Goal: Transaction & Acquisition: Purchase product/service

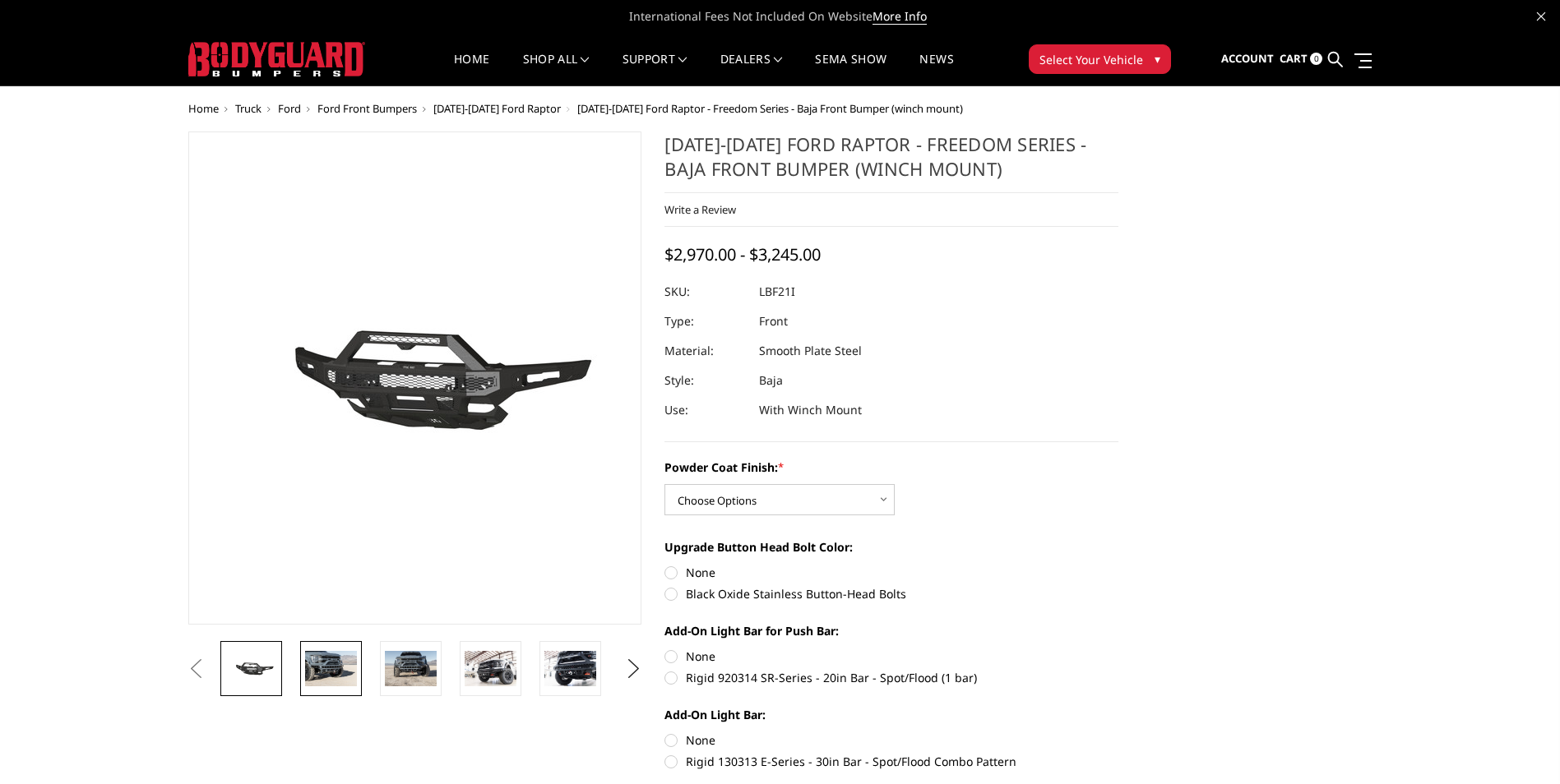
click at [328, 659] on img at bounding box center [331, 668] width 52 height 35
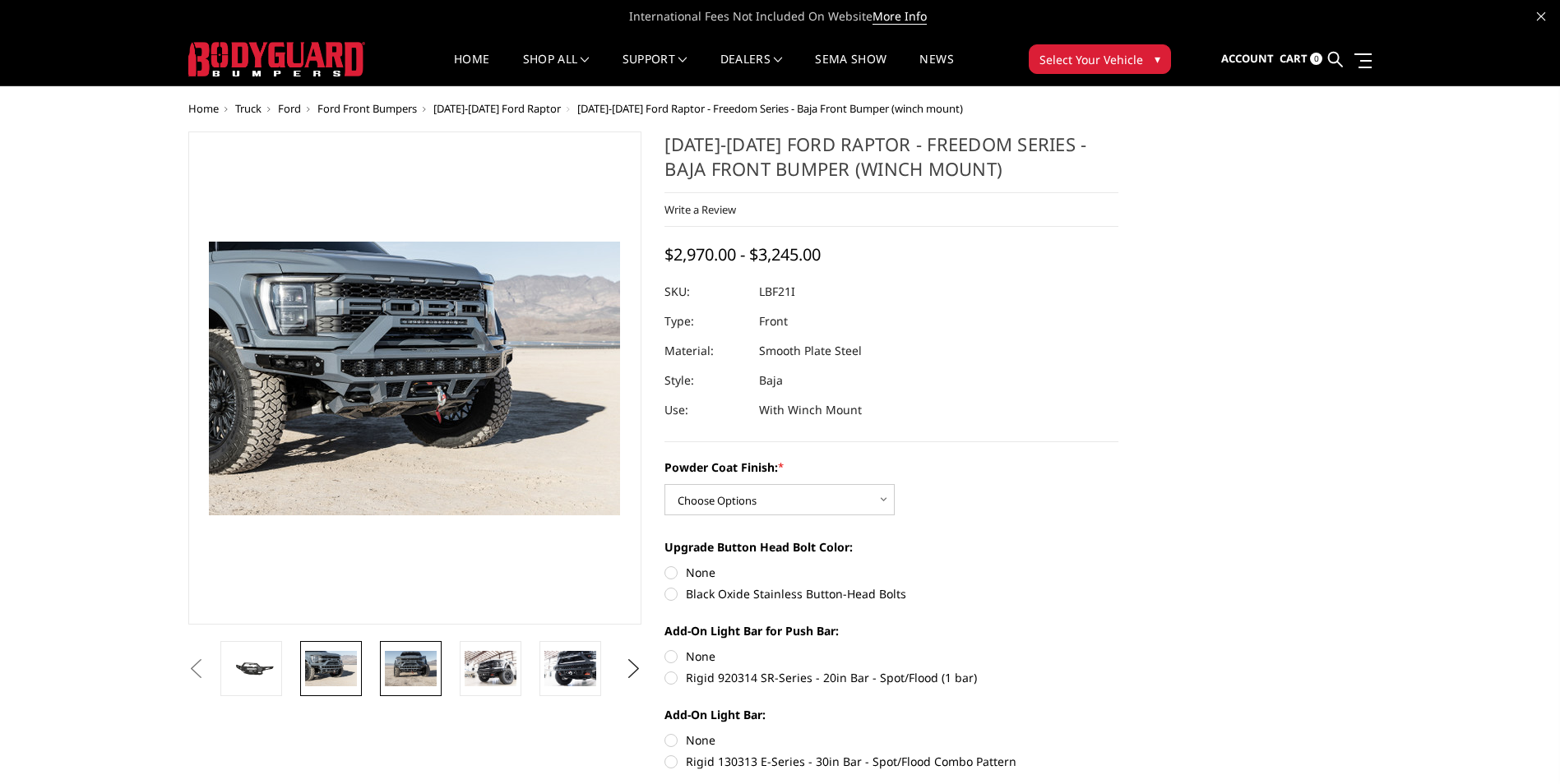
click at [400, 657] on img at bounding box center [410, 668] width 52 height 35
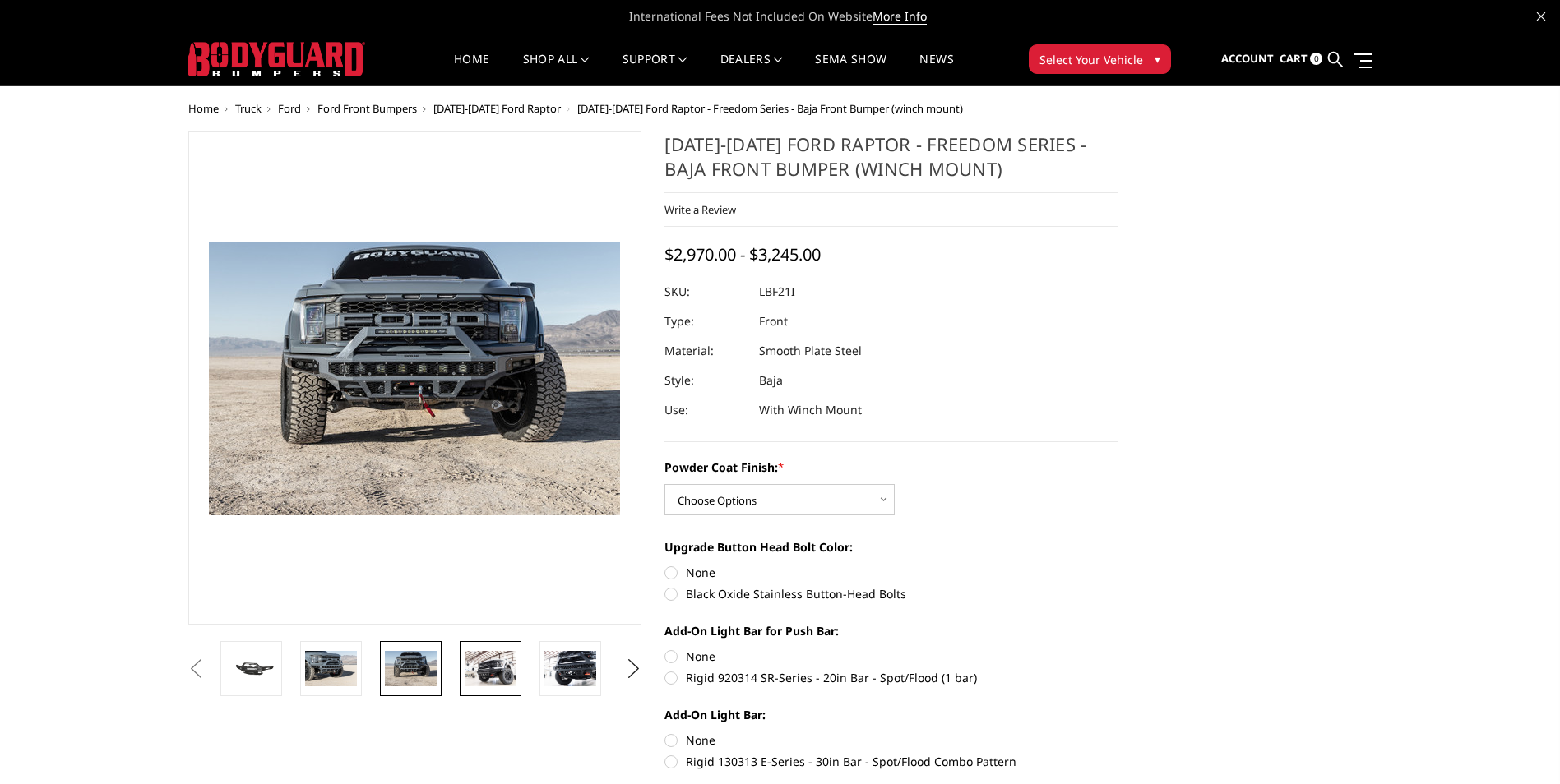
click at [471, 660] on img at bounding box center [490, 668] width 52 height 35
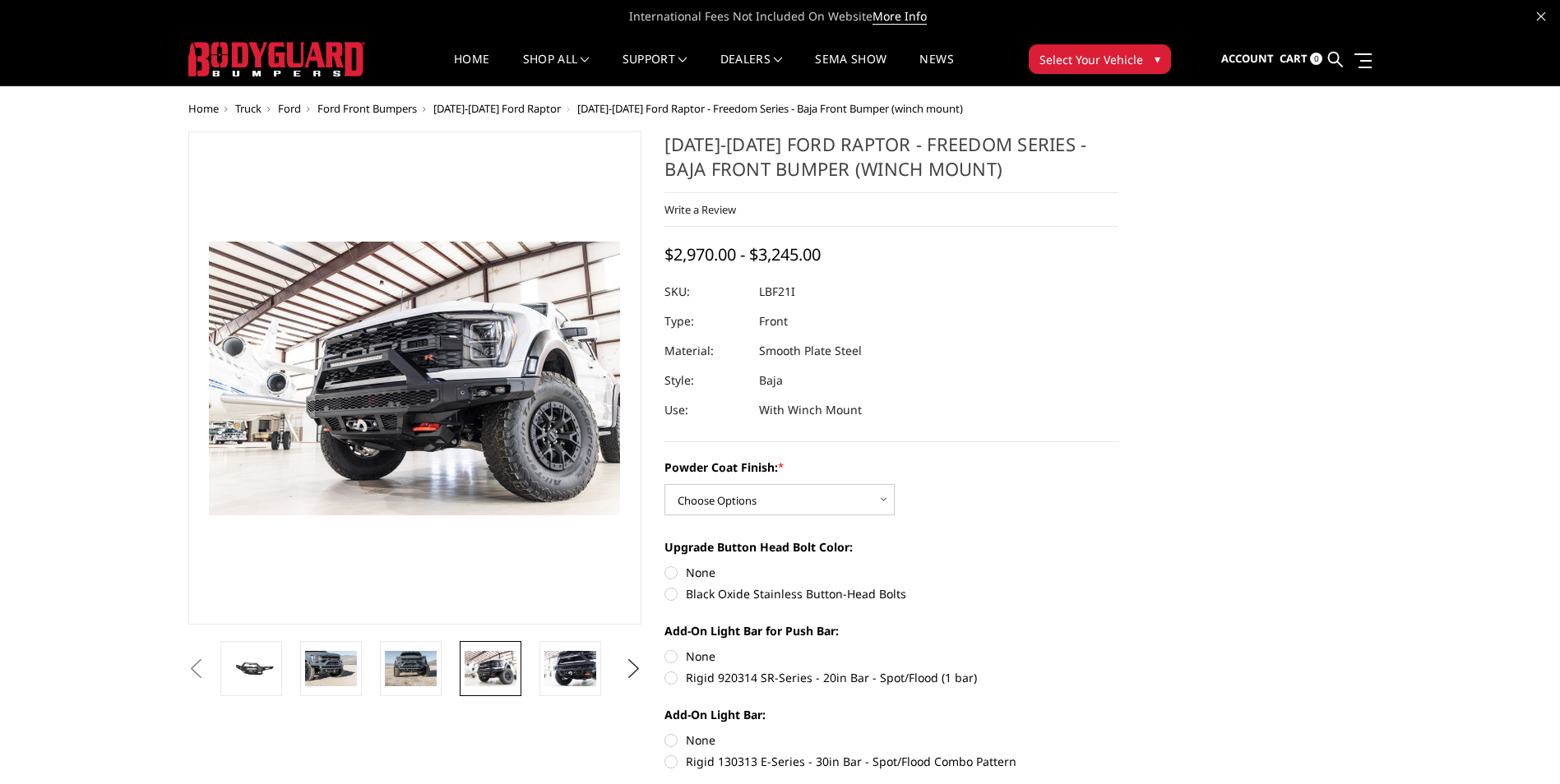
click at [513, 676] on img at bounding box center [490, 668] width 52 height 35
click at [537, 671] on li at bounding box center [576, 668] width 80 height 55
click at [565, 669] on img at bounding box center [570, 668] width 52 height 35
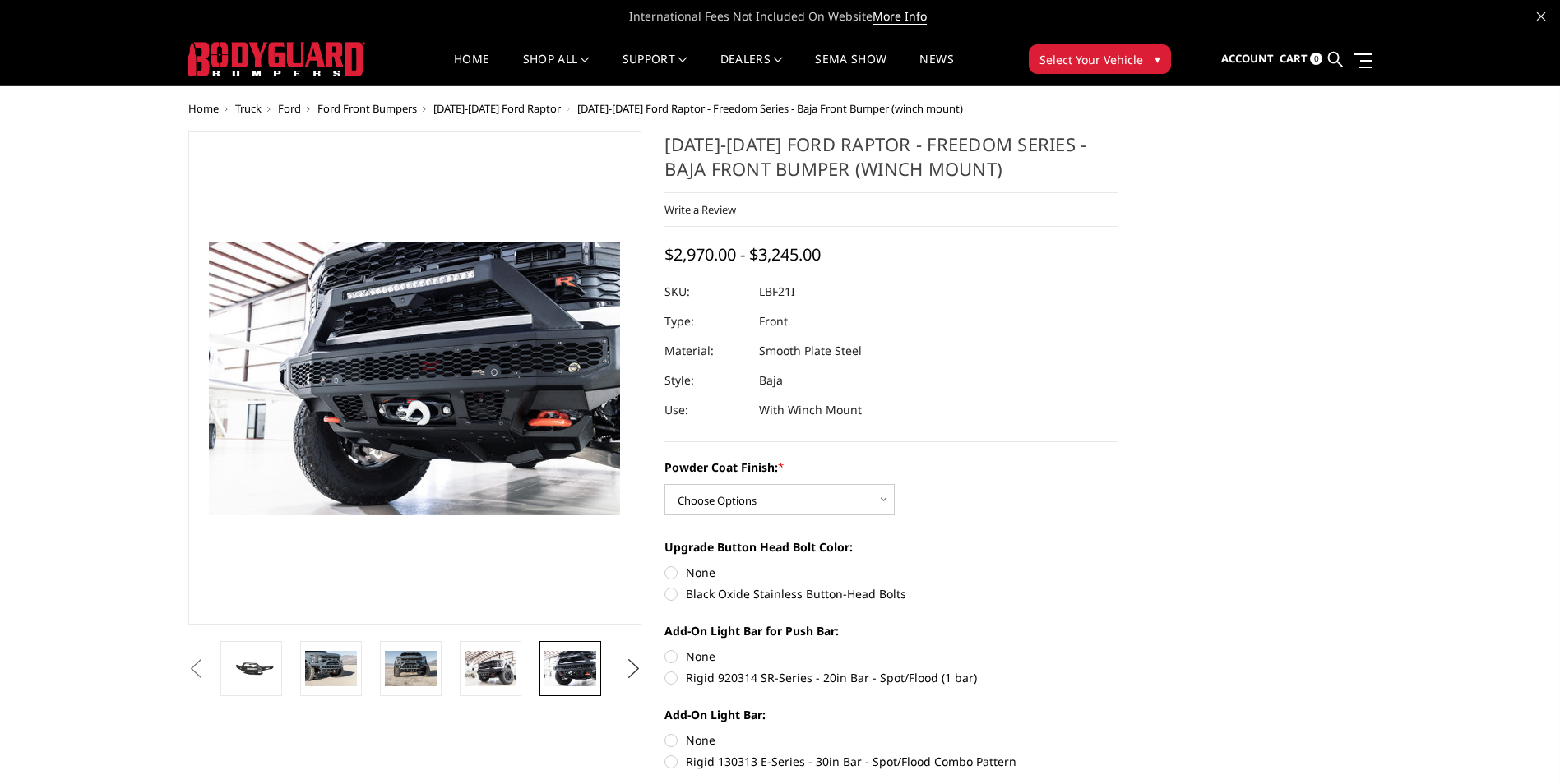
click at [638, 666] on button "Next" at bounding box center [633, 669] width 25 height 25
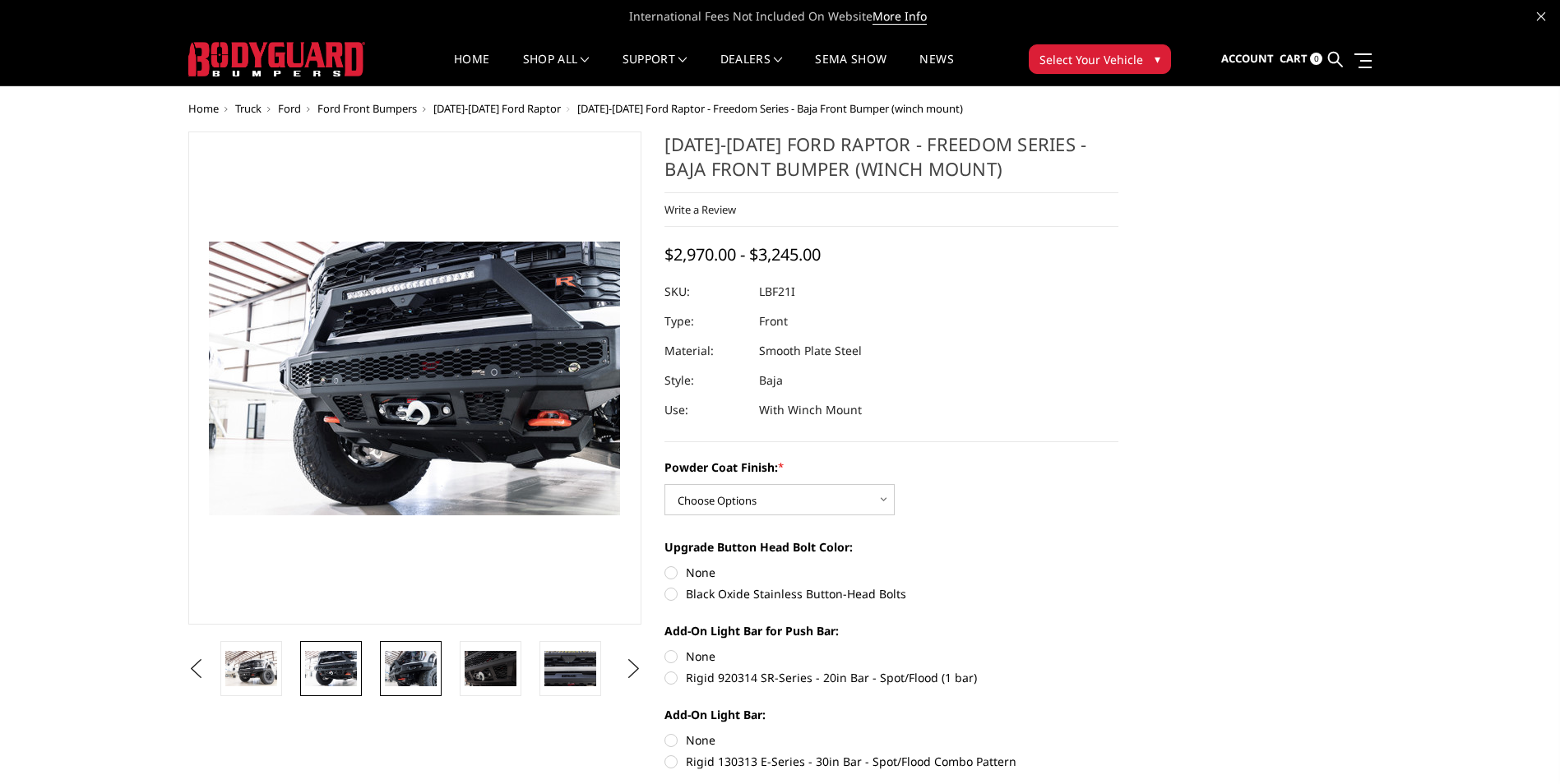
click at [410, 671] on img at bounding box center [410, 668] width 52 height 35
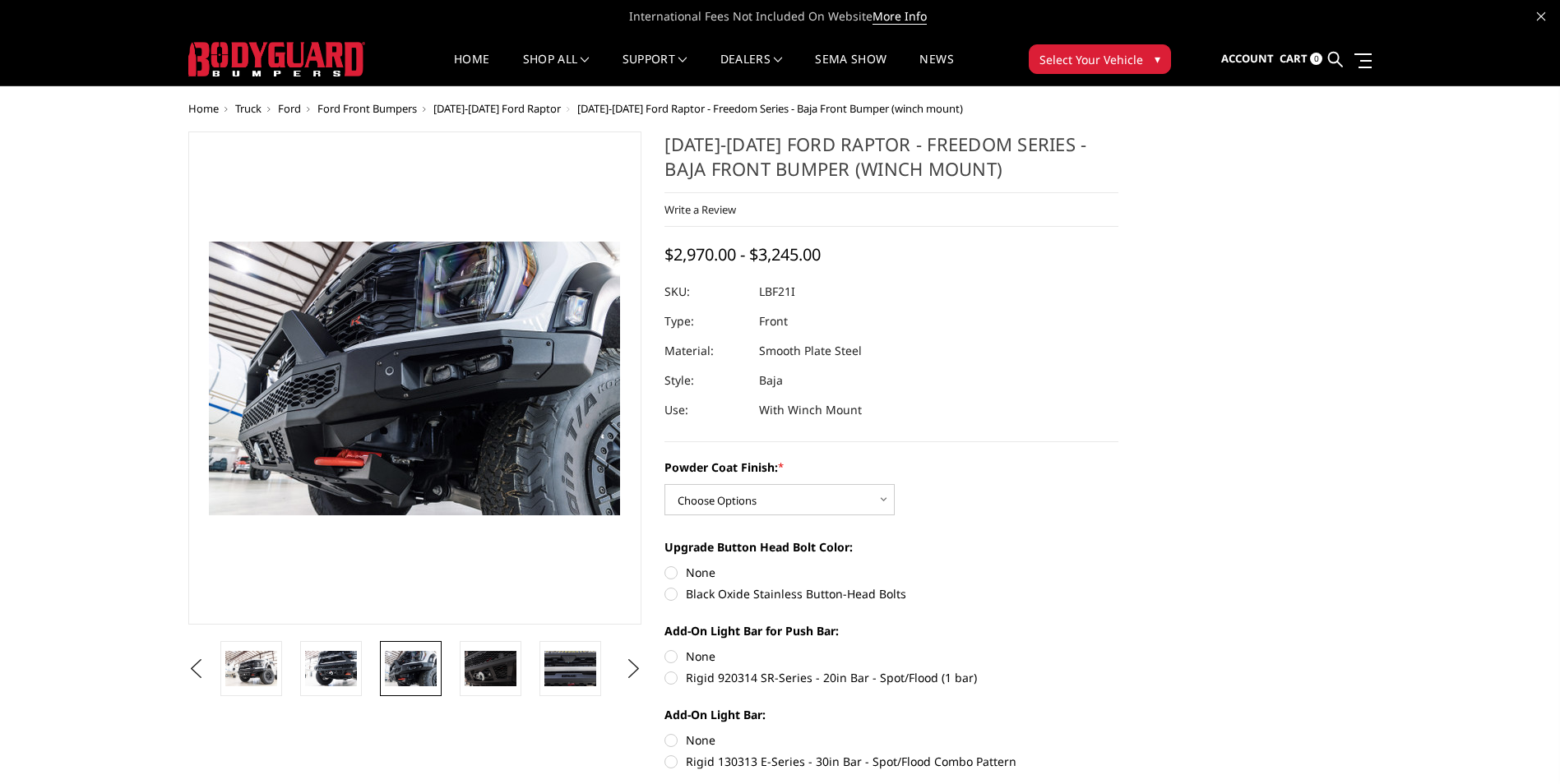
click at [452, 666] on li at bounding box center [416, 668] width 80 height 55
click at [484, 666] on img at bounding box center [491, 668] width 52 height 35
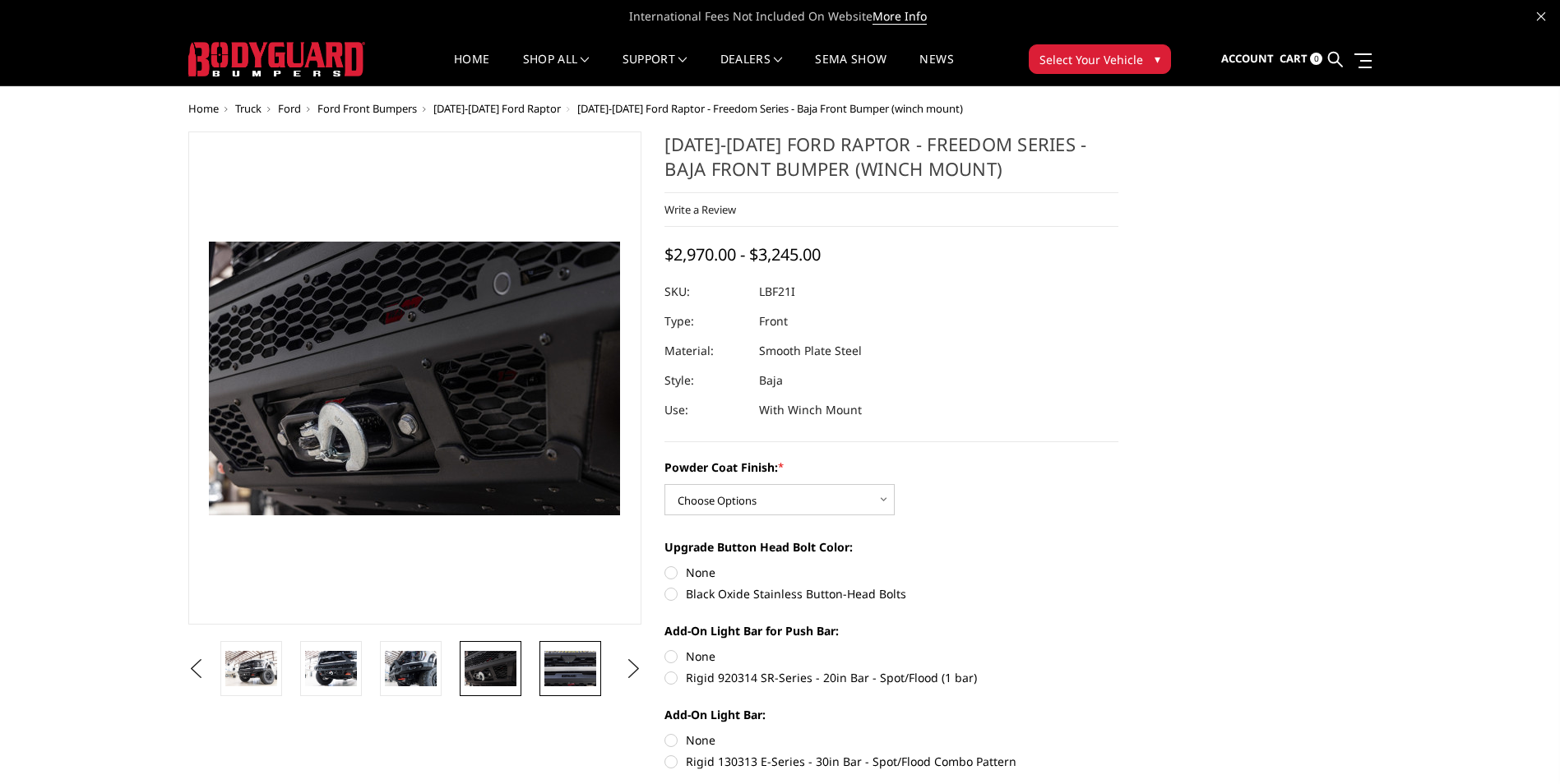
drag, startPoint x: 530, startPoint y: 669, endPoint x: 548, endPoint y: 666, distance: 18.2
click at [531, 669] on li at bounding box center [496, 668] width 80 height 55
click at [549, 666] on img at bounding box center [570, 668] width 52 height 35
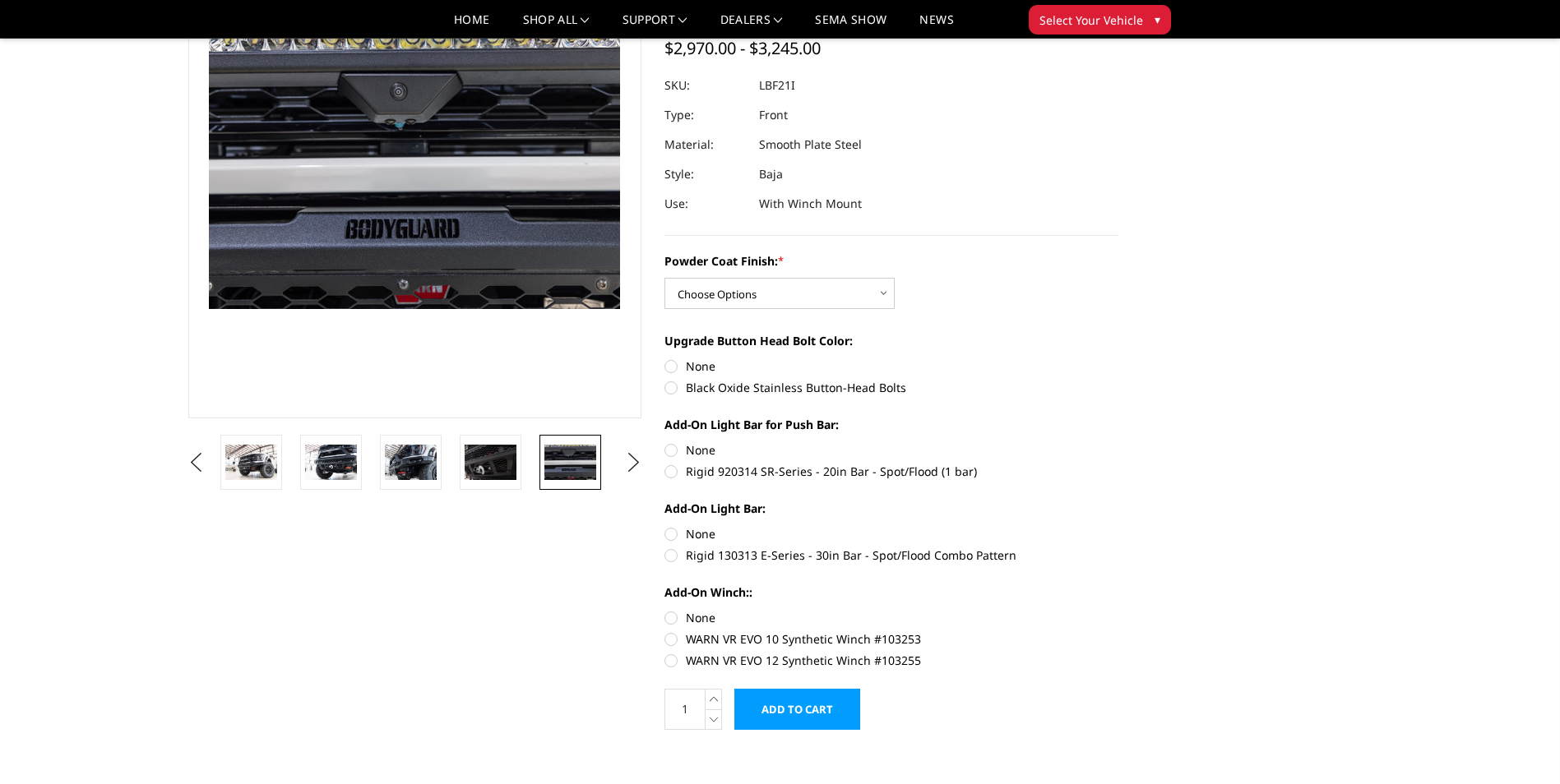
scroll to position [165, 0]
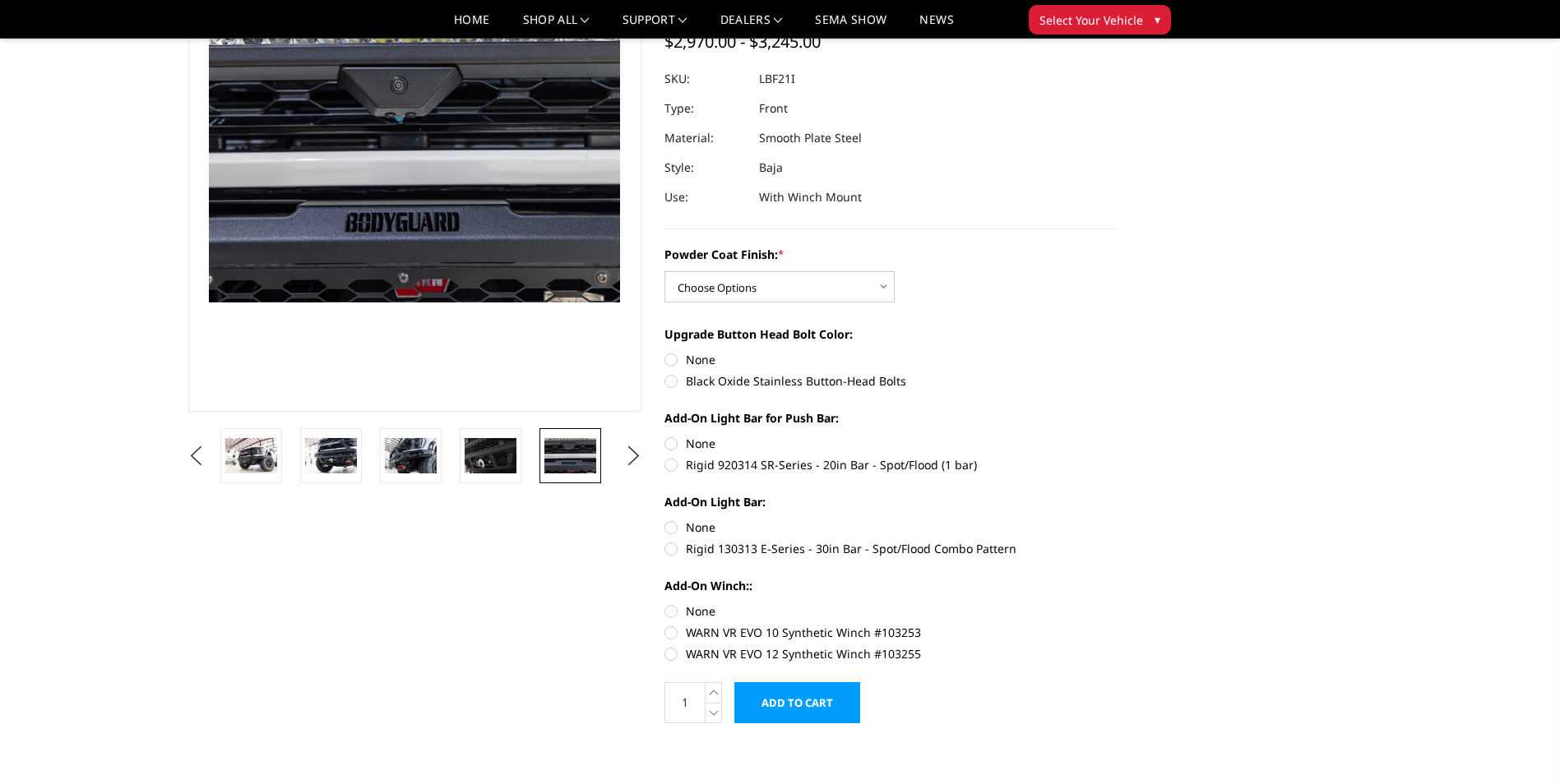
click at [672, 380] on label "Black Oxide Stainless Button-Head Bolts" at bounding box center [891, 381] width 454 height 17
click at [1119, 352] on input "Black Oxide Stainless Button-Head Bolts" at bounding box center [1119, 351] width 1 height 1
radio input "true"
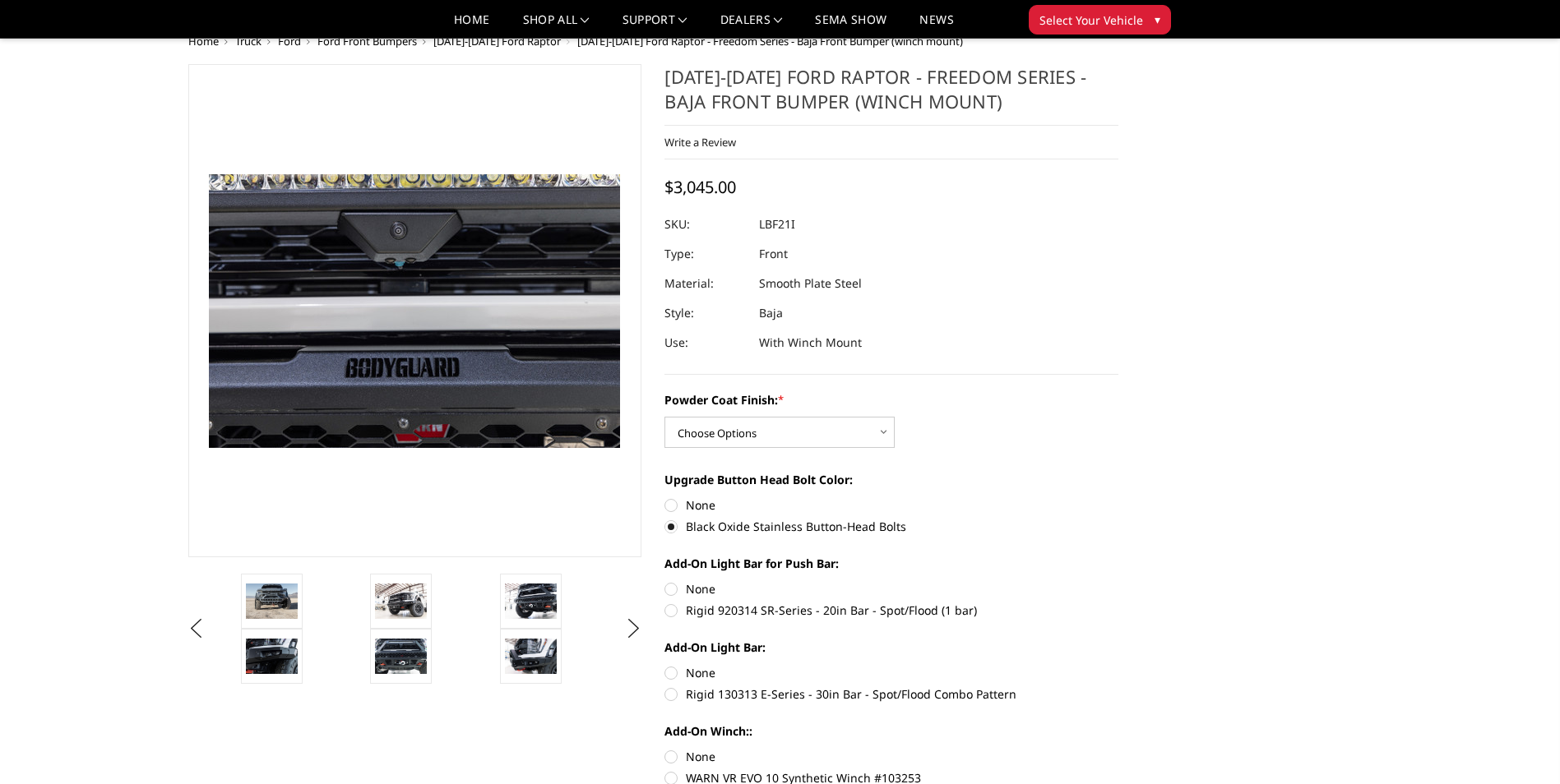
scroll to position [0, 0]
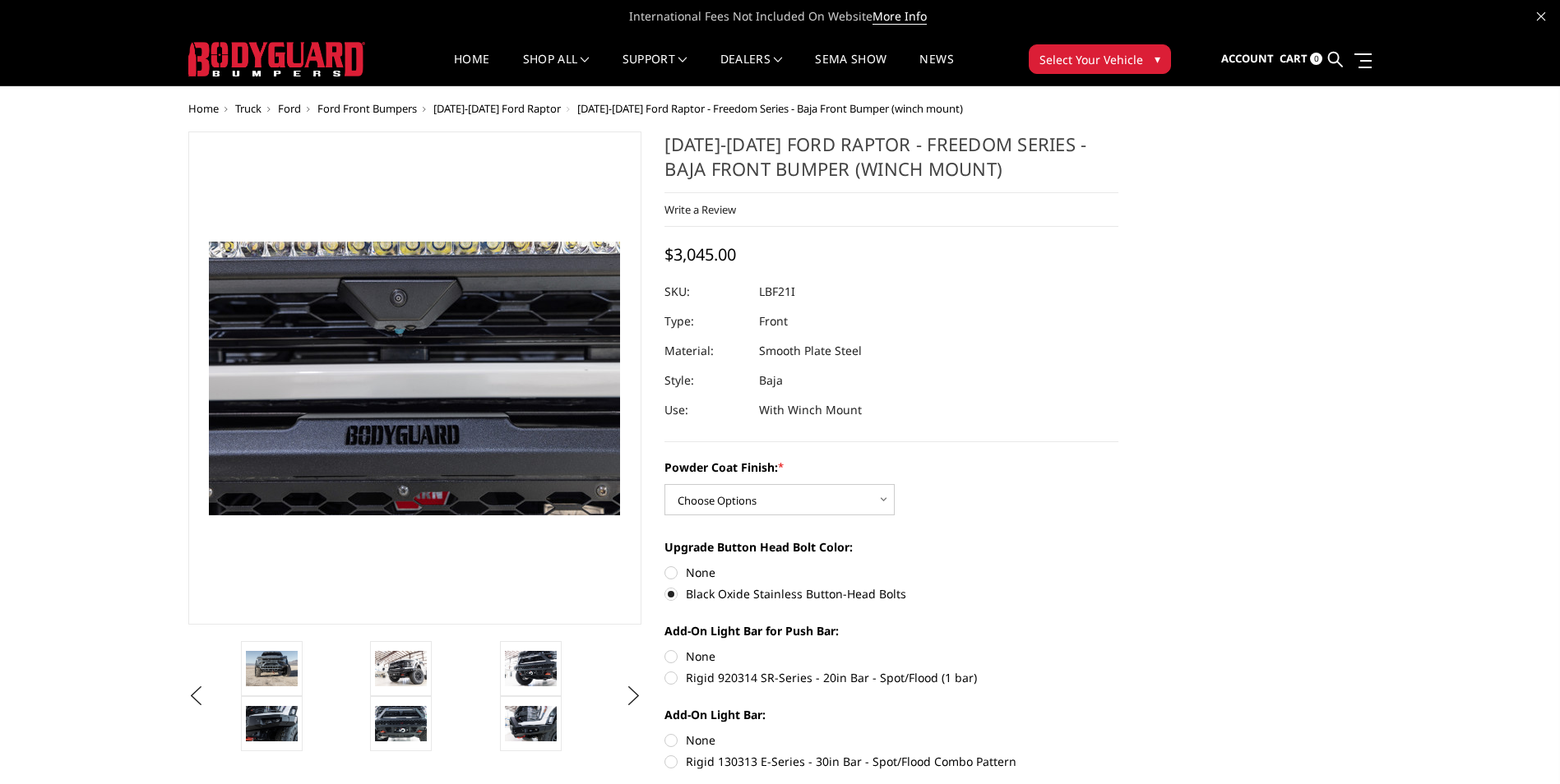
click at [672, 570] on label "None" at bounding box center [891, 573] width 454 height 17
click at [666, 564] on input "None" at bounding box center [665, 564] width 1 height 1
radio input "true"
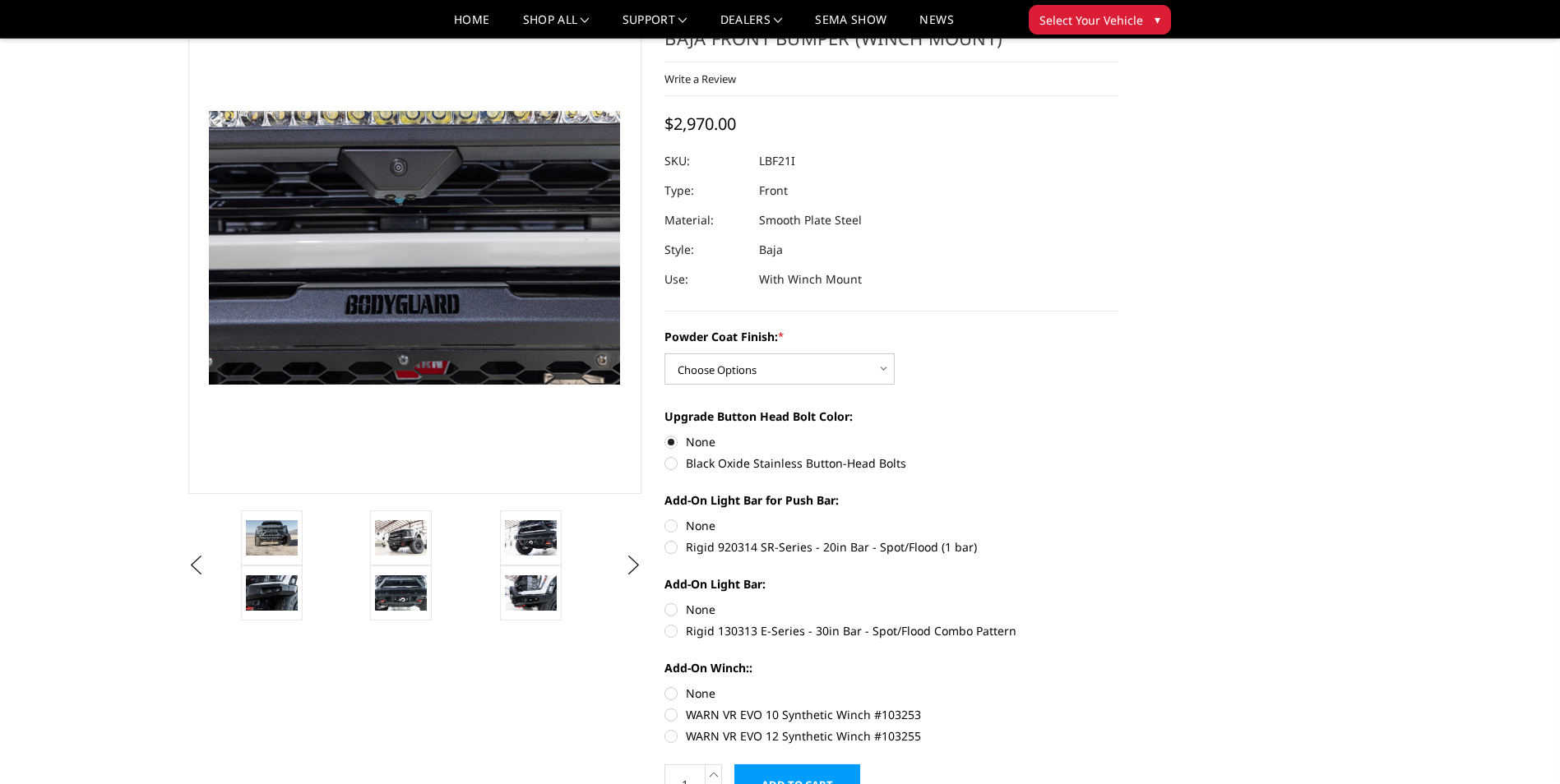
click at [671, 547] on label "Rigid 920314 SR-Series - 20in Bar - Spot/Flood (1 bar)" at bounding box center [891, 547] width 454 height 17
click at [1119, 518] on input "Rigid 920314 SR-Series - 20in Bar - Spot/Flood (1 bar)" at bounding box center [1119, 517] width 1 height 1
radio input "true"
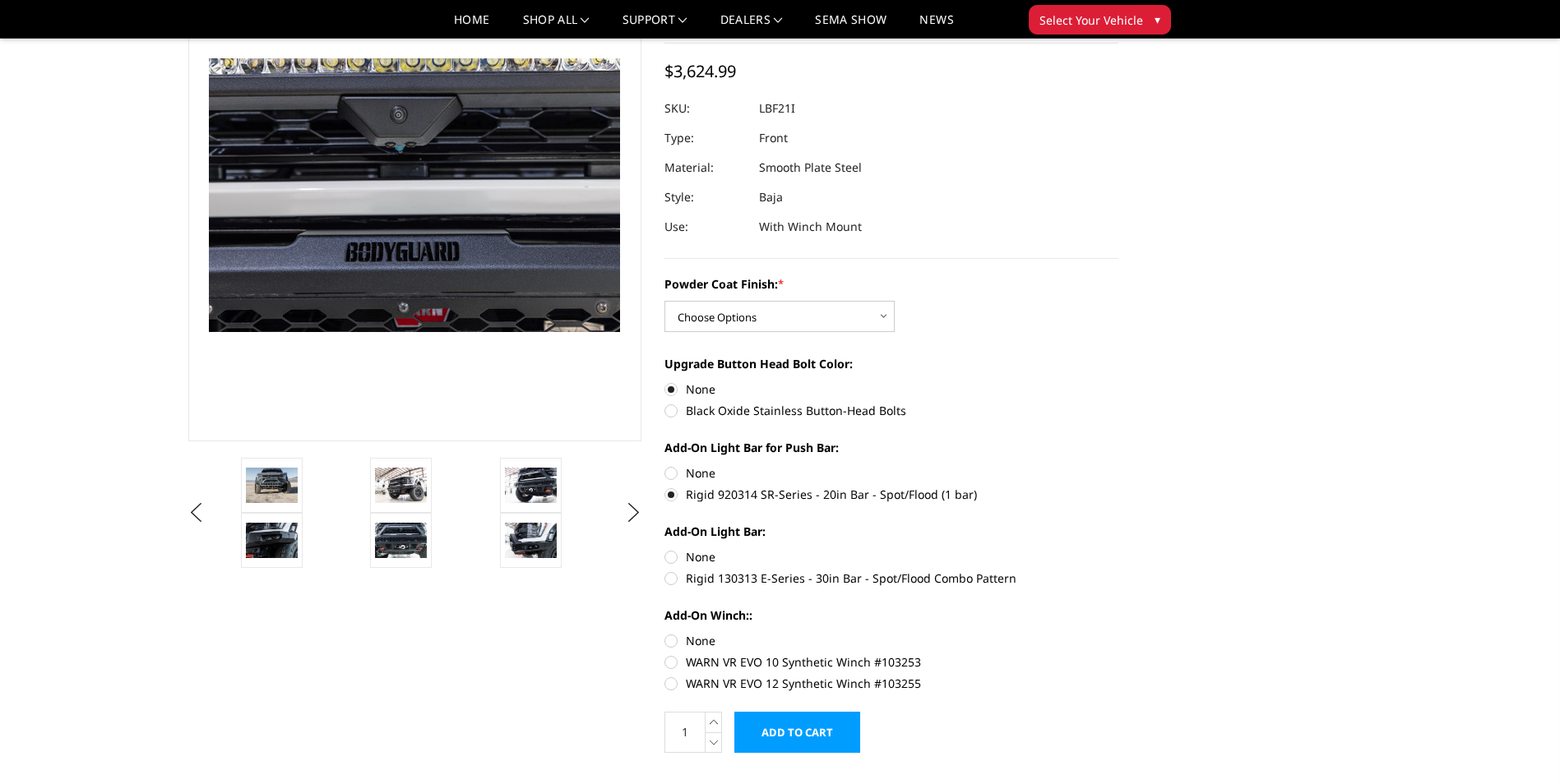
scroll to position [165, 0]
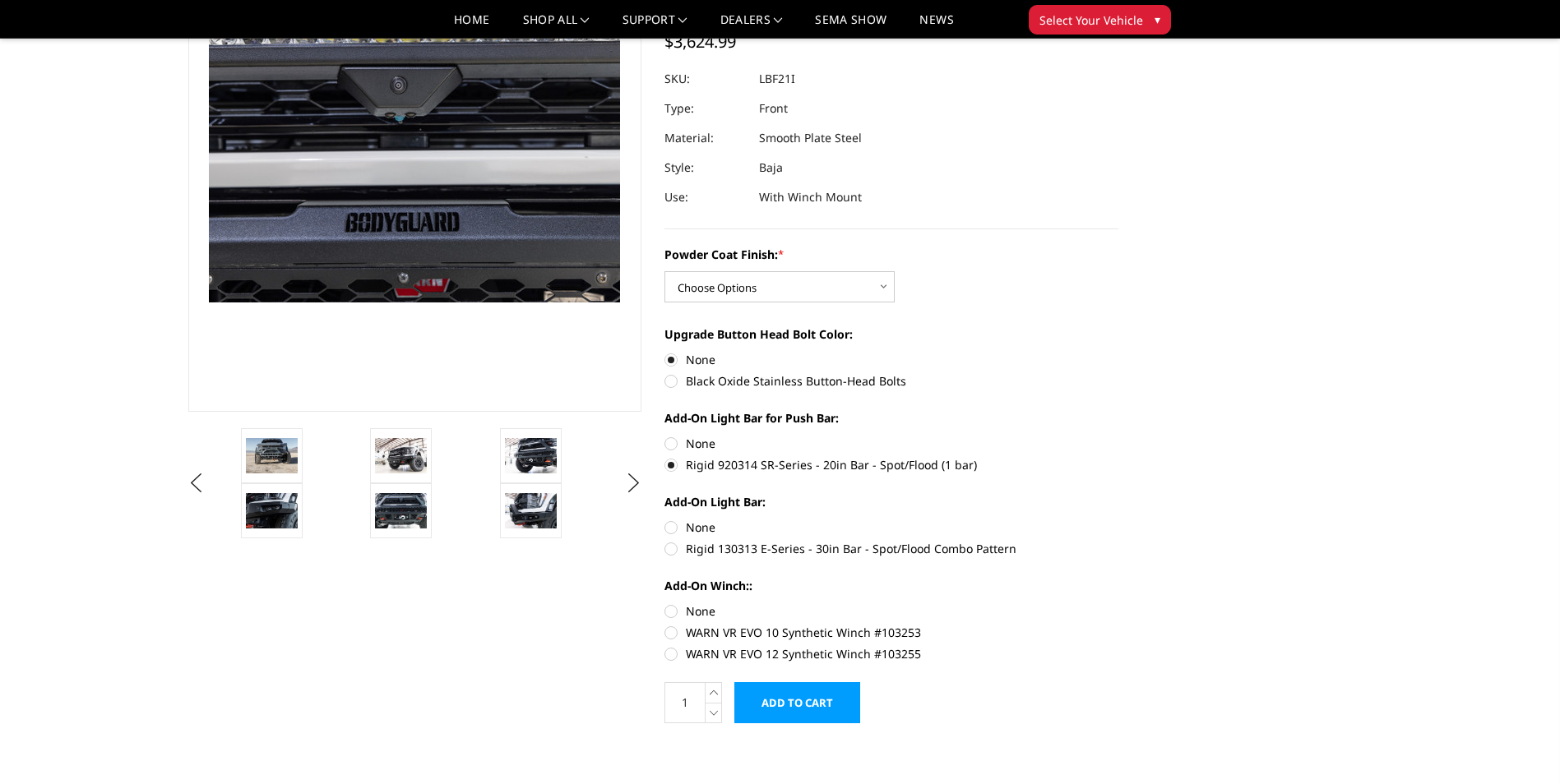
click at [671, 551] on label "Rigid 130313 E-Series - 30in Bar - Spot/Flood Combo Pattern" at bounding box center [891, 549] width 454 height 17
click at [1119, 519] on input "Rigid 130313 E-Series - 30in Bar - Spot/Flood Combo Pattern" at bounding box center [1119, 519] width 1 height 1
radio input "true"
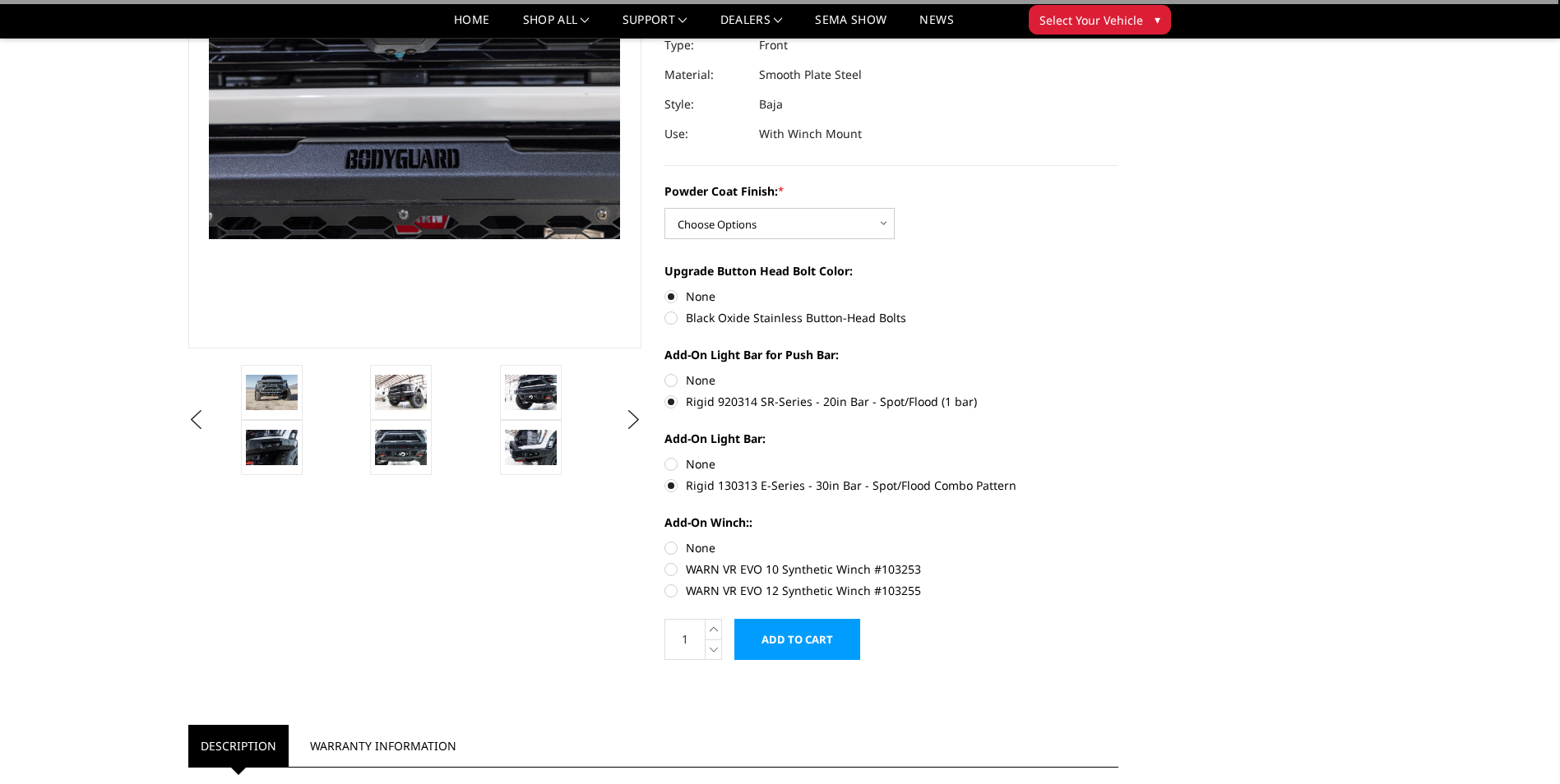
scroll to position [247, 0]
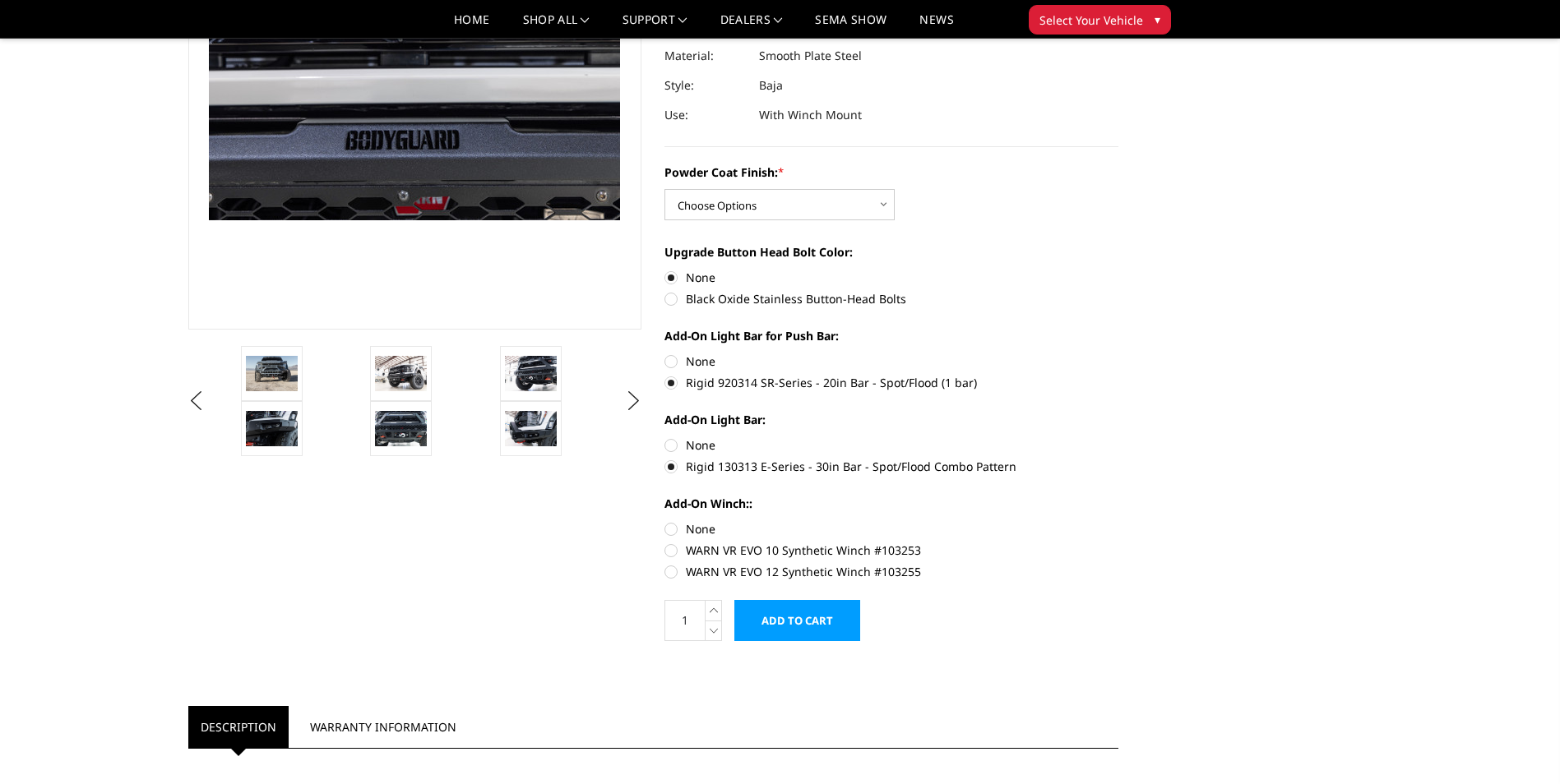
click at [675, 573] on label "WARN VR EVO 12 Synthetic Winch #103255" at bounding box center [891, 572] width 454 height 17
click at [1119, 542] on input "WARN VR EVO 12 Synthetic Winch #103255" at bounding box center [1119, 542] width 1 height 1
radio input "true"
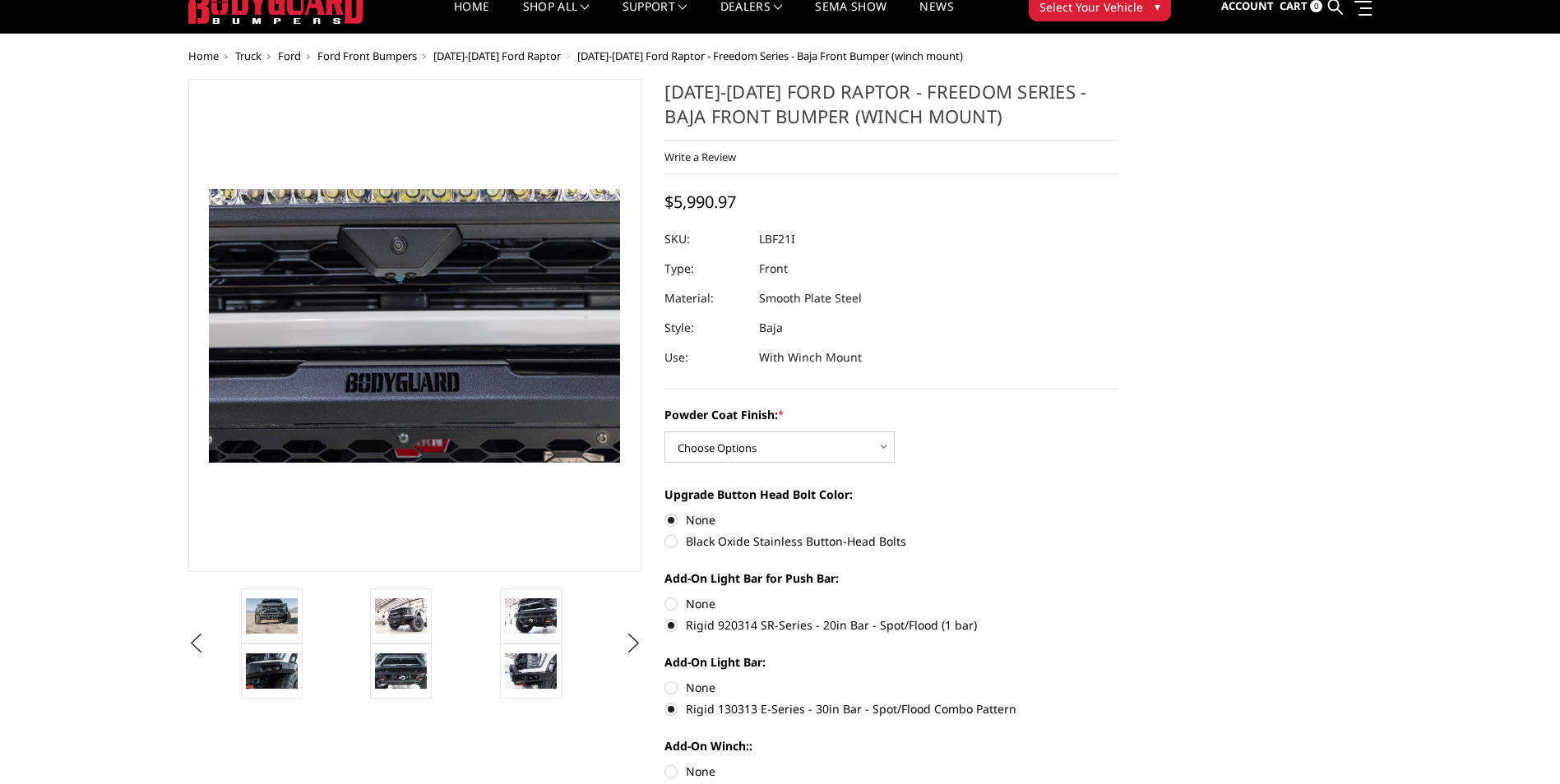
scroll to position [0, 0]
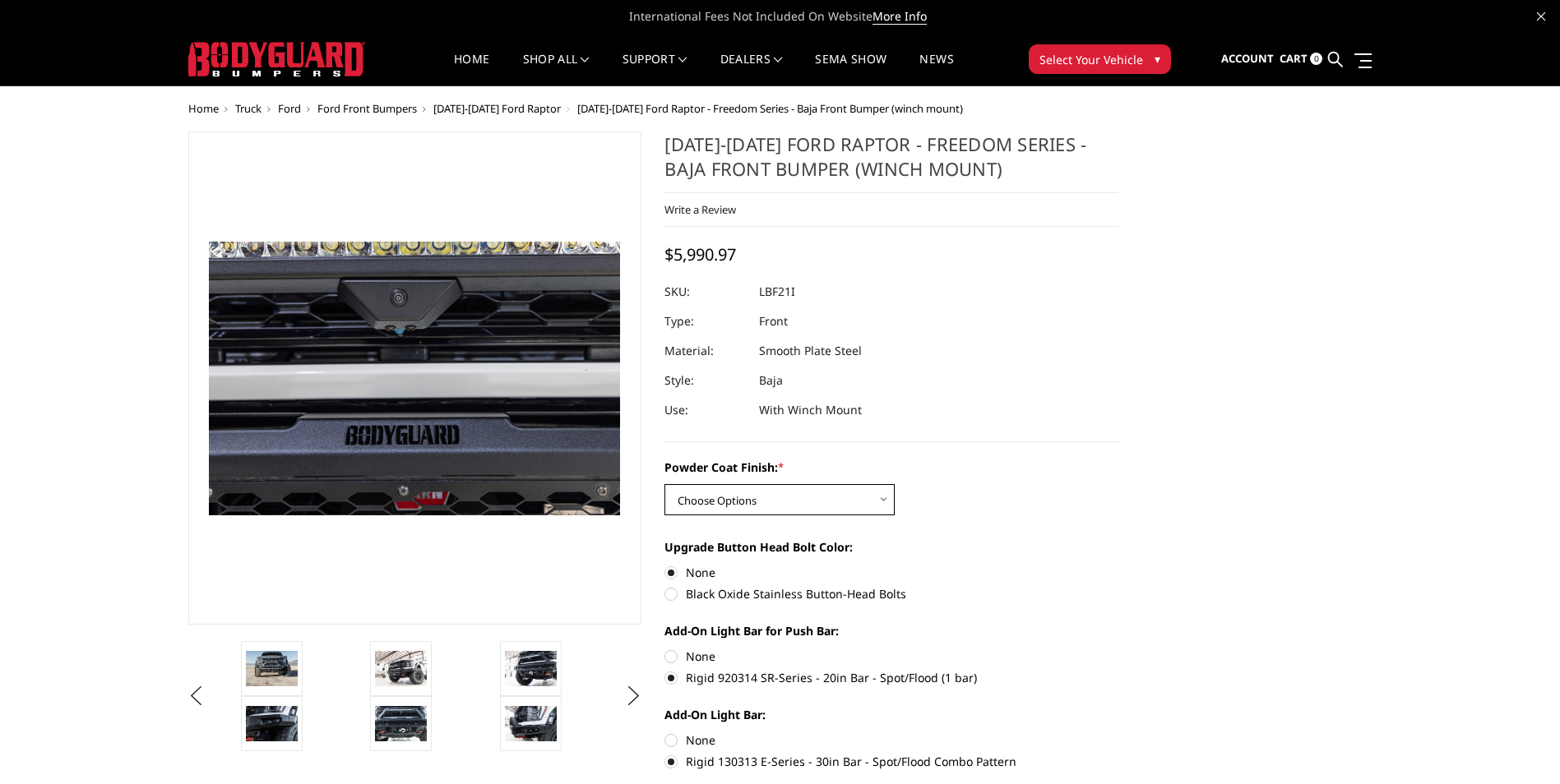
click at [712, 513] on select "Choose Options Bare Metal Texture Black Powder Coat" at bounding box center [780, 500] width 230 height 31
select select "2766"
click at [665, 484] on select "Choose Options Bare Metal Texture Black Powder Coat" at bounding box center [780, 500] width 230 height 31
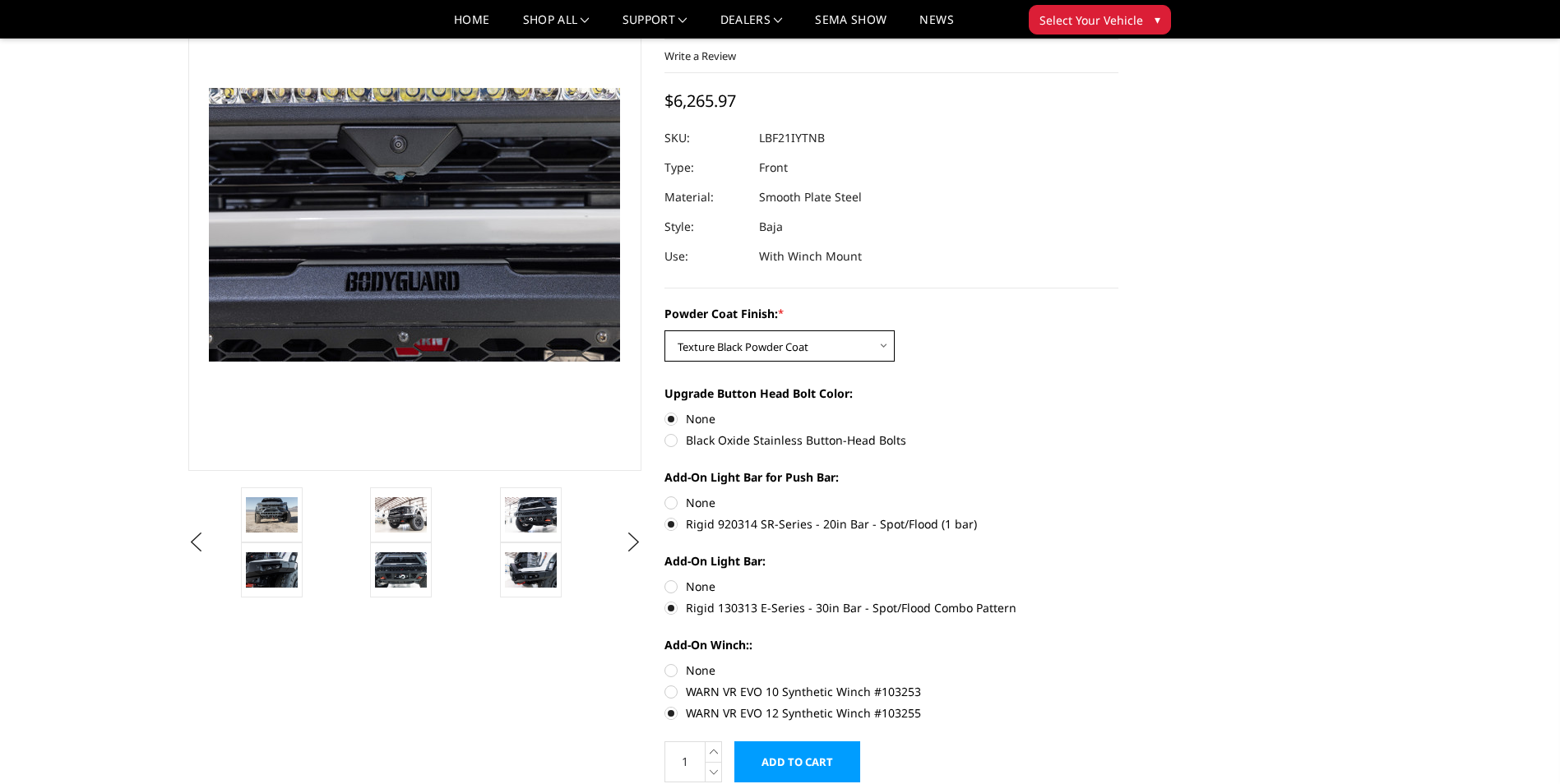
scroll to position [82, 0]
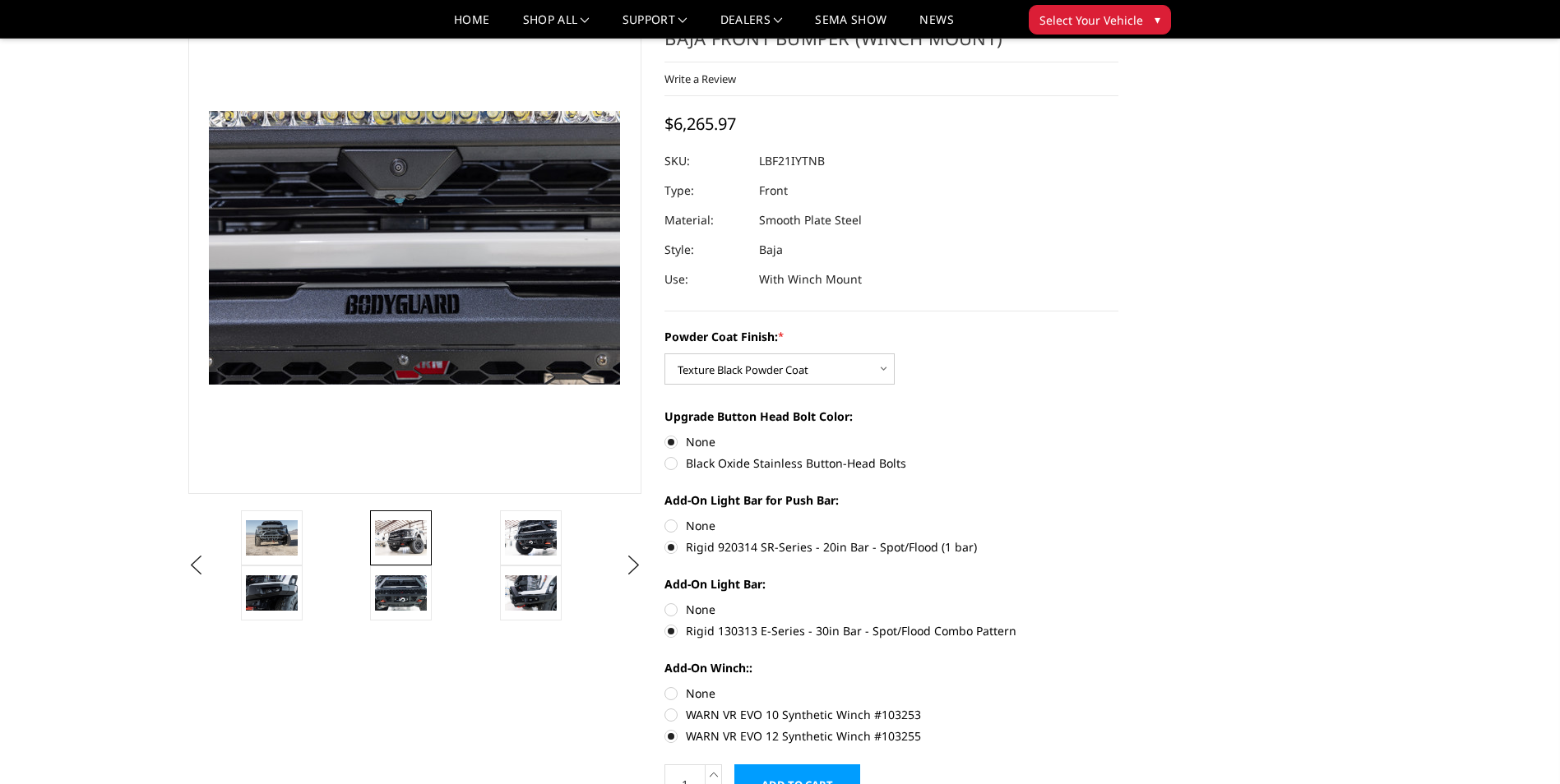
click at [410, 550] on img at bounding box center [401, 537] width 52 height 35
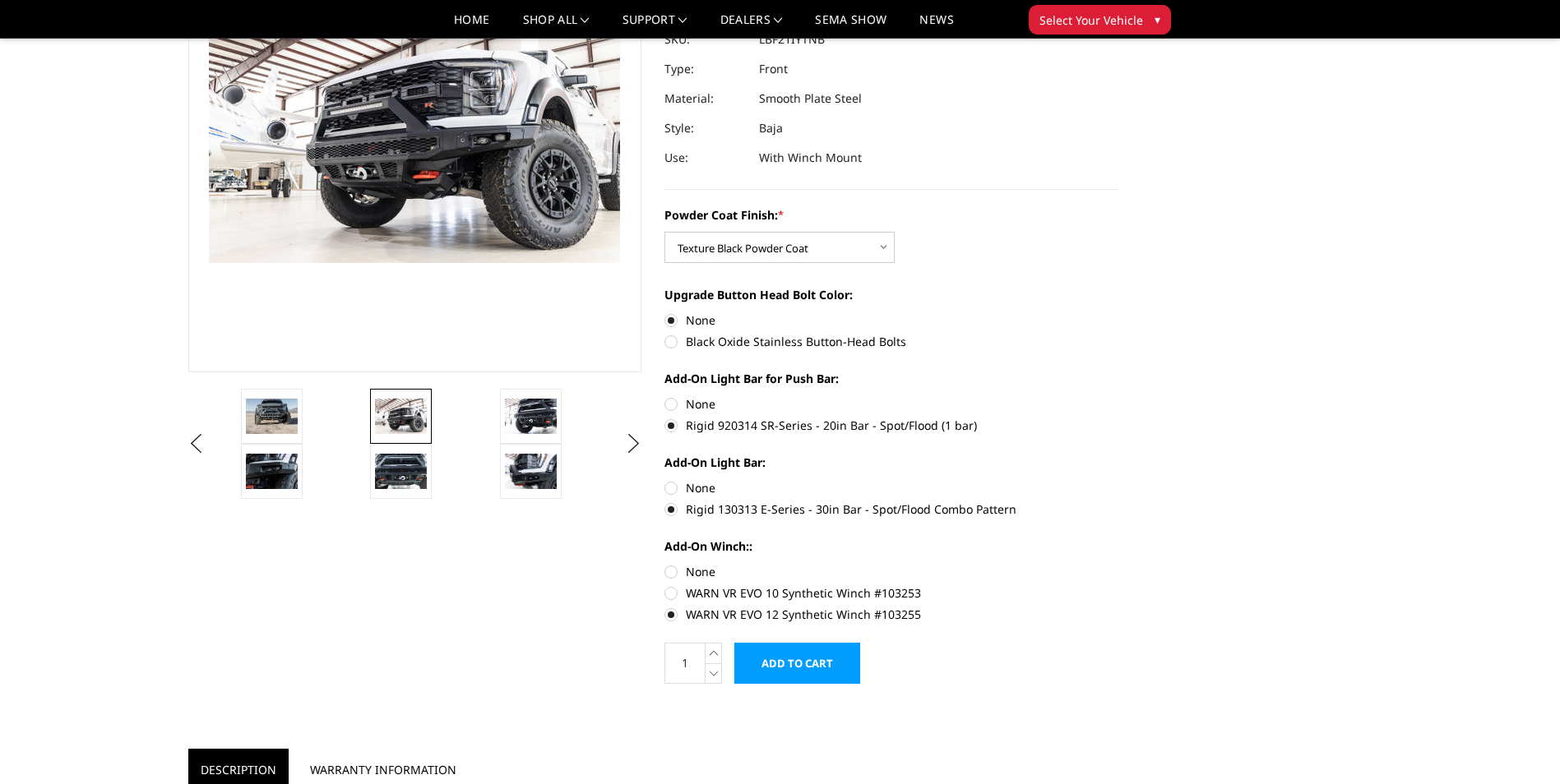
scroll to position [247, 0]
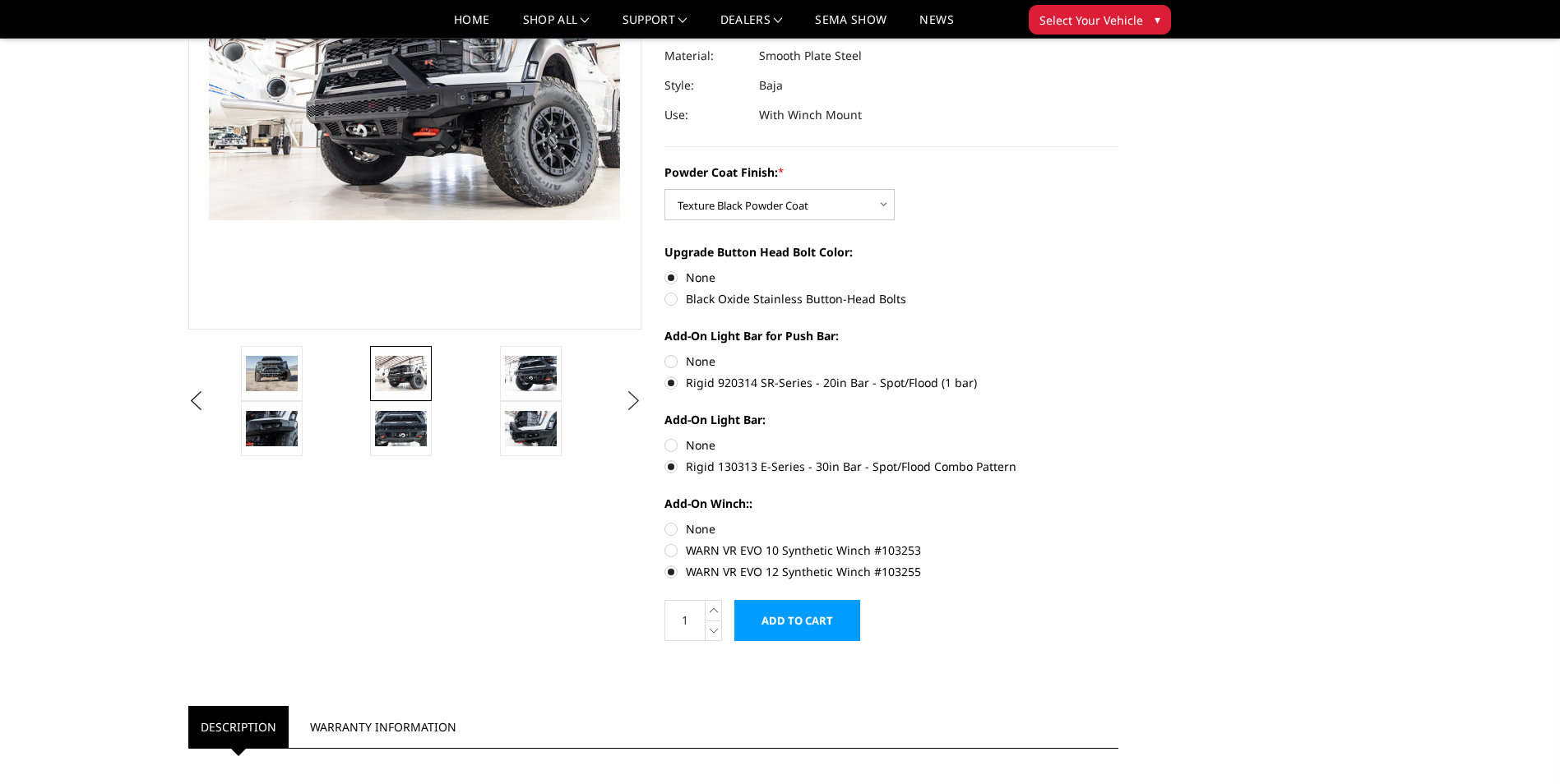
click at [640, 406] on button "Next" at bounding box center [633, 402] width 25 height 25
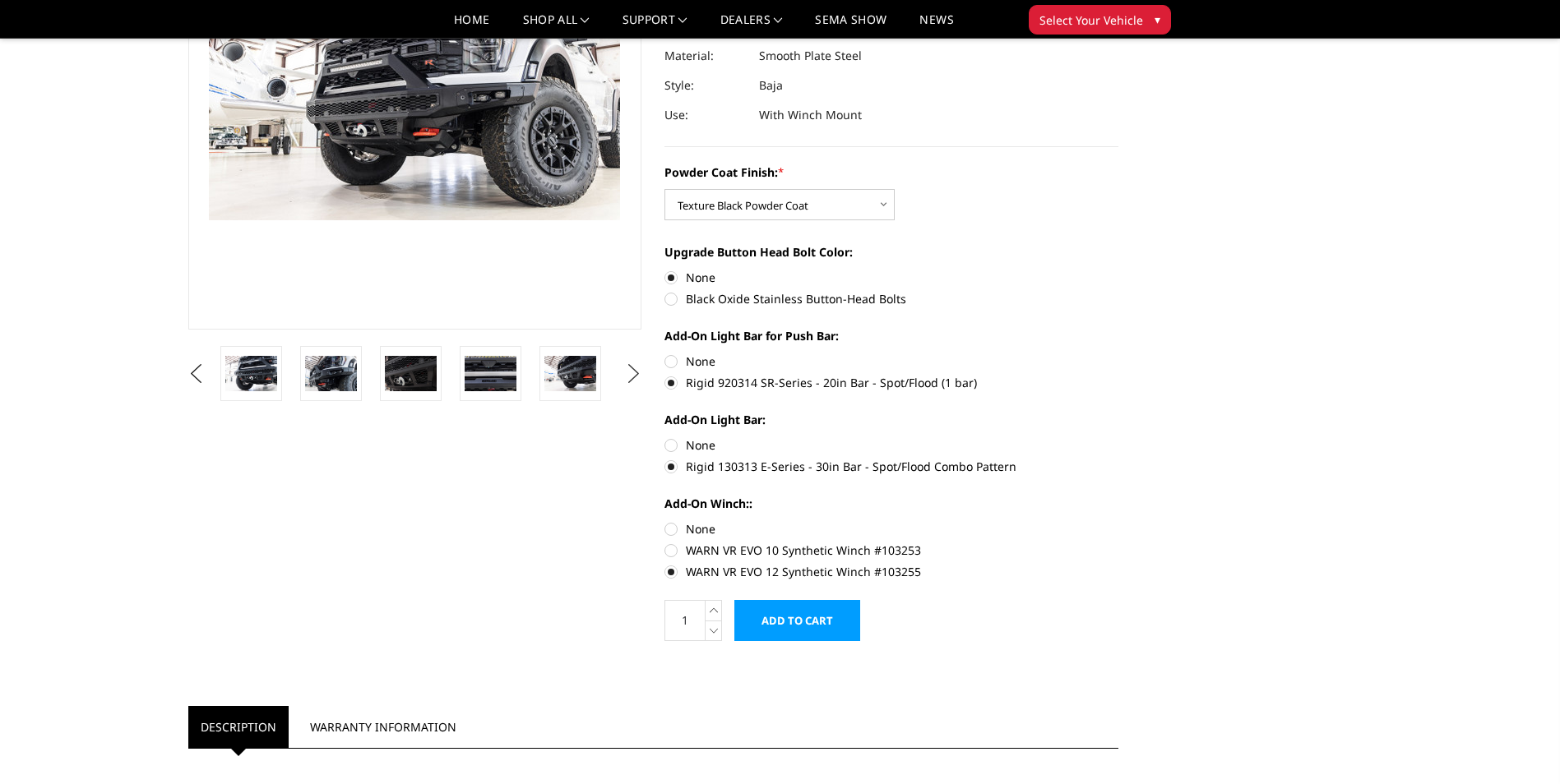
click at [630, 380] on button "Next" at bounding box center [633, 375] width 25 height 25
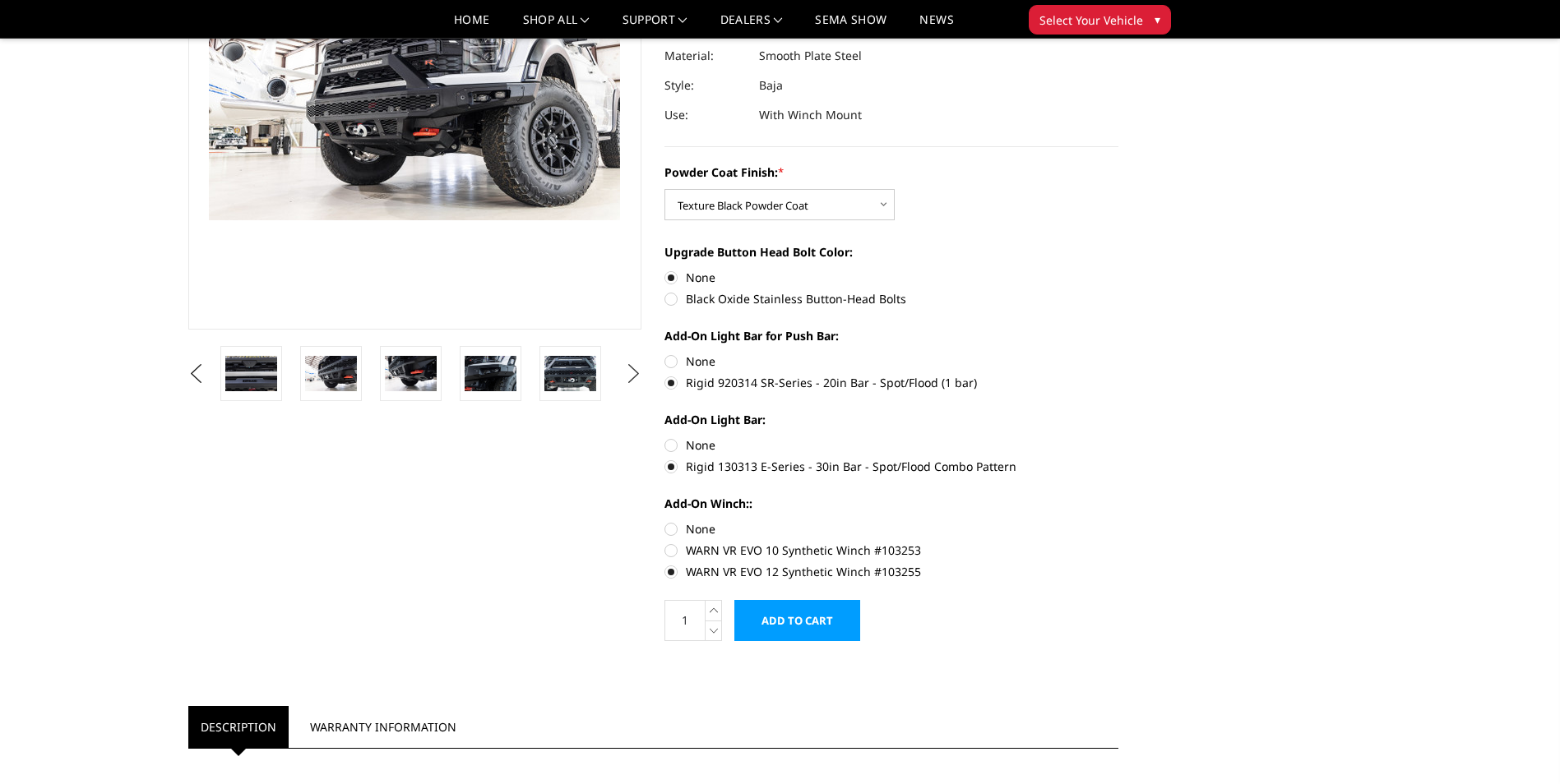
click at [630, 380] on button "Next" at bounding box center [633, 375] width 25 height 25
click at [590, 385] on img at bounding box center [570, 374] width 52 height 35
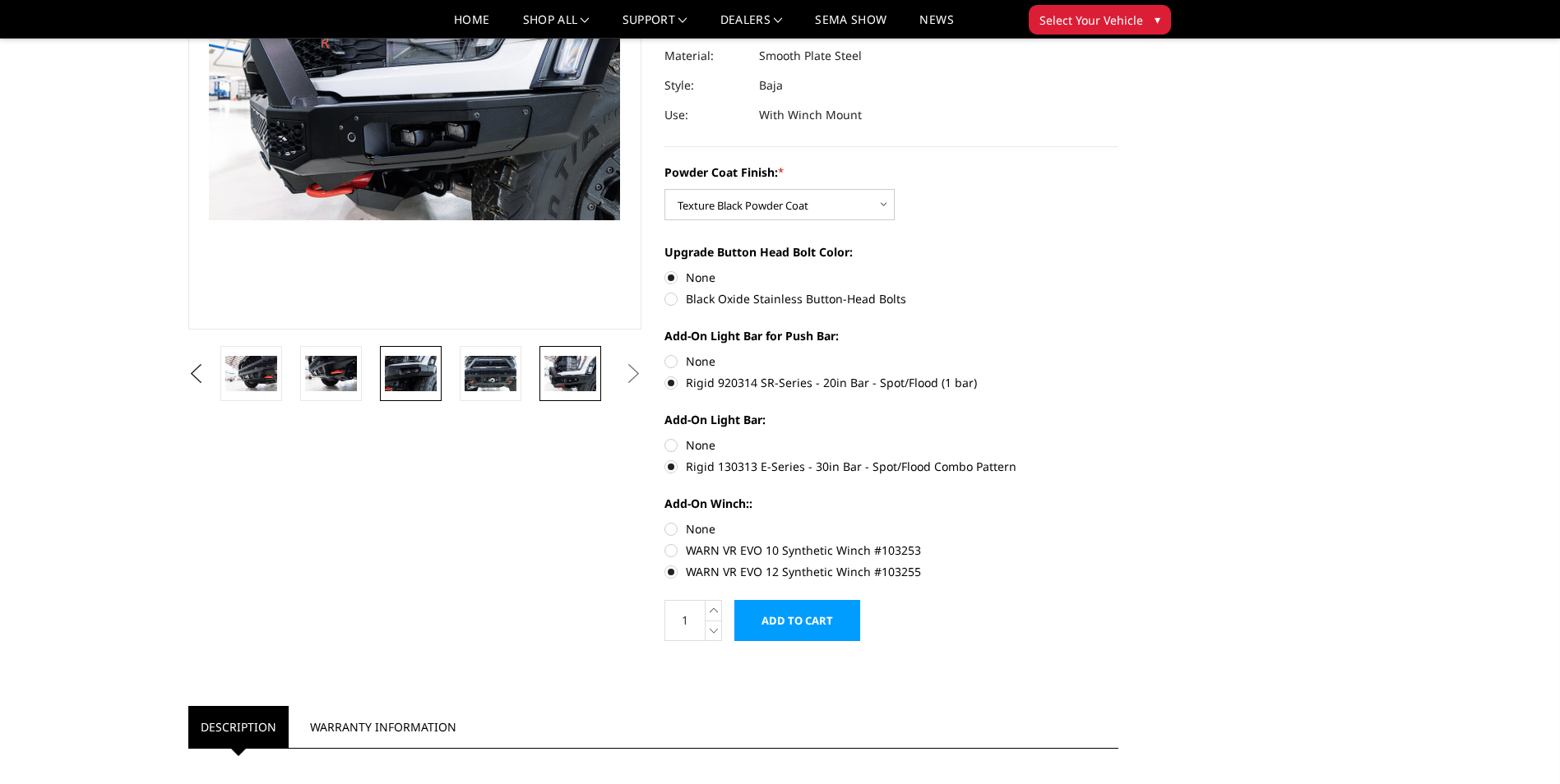
click at [415, 362] on img at bounding box center [410, 374] width 52 height 35
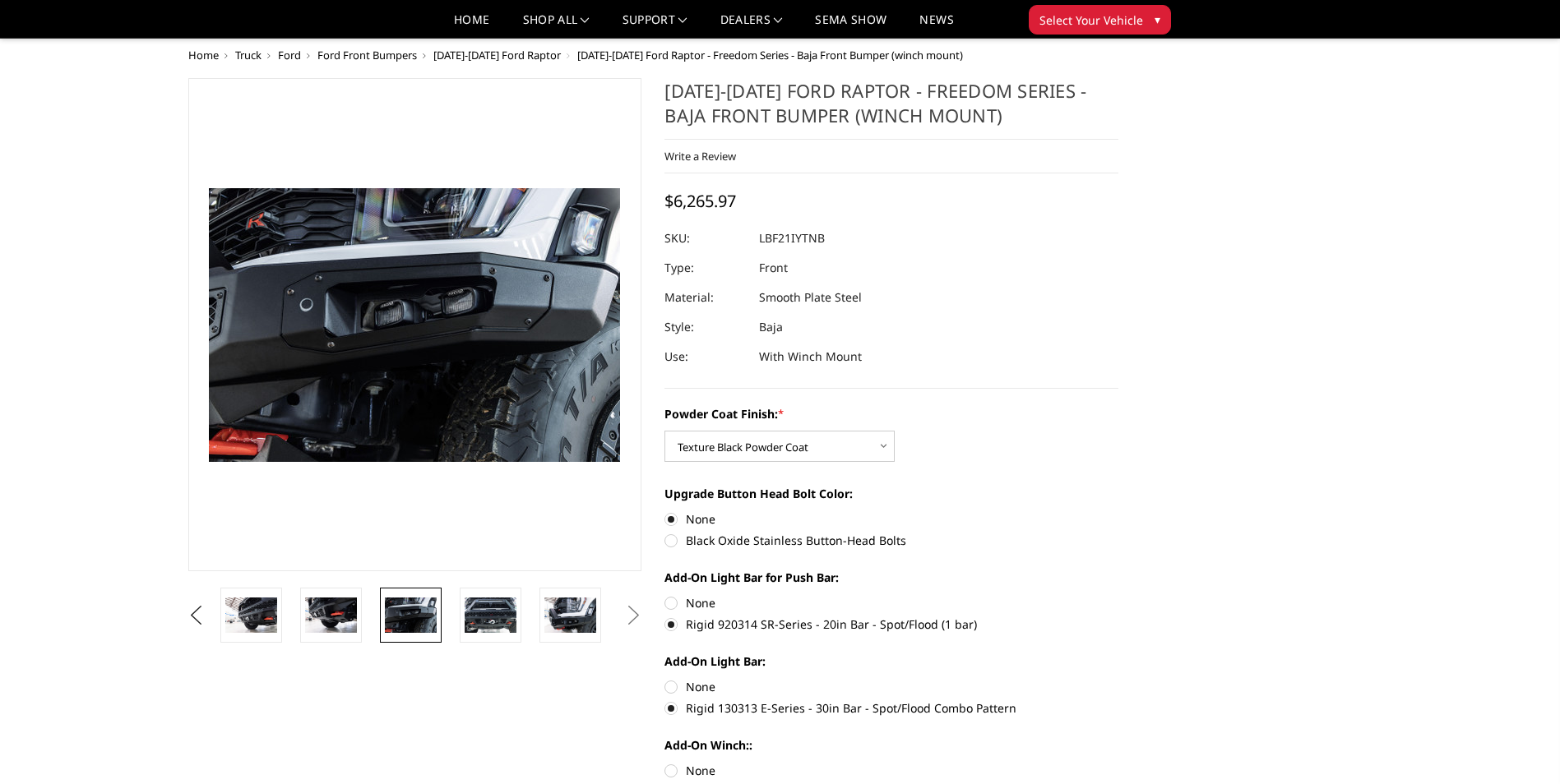
scroll to position [0, 0]
